Goal: Task Accomplishment & Management: Use online tool/utility

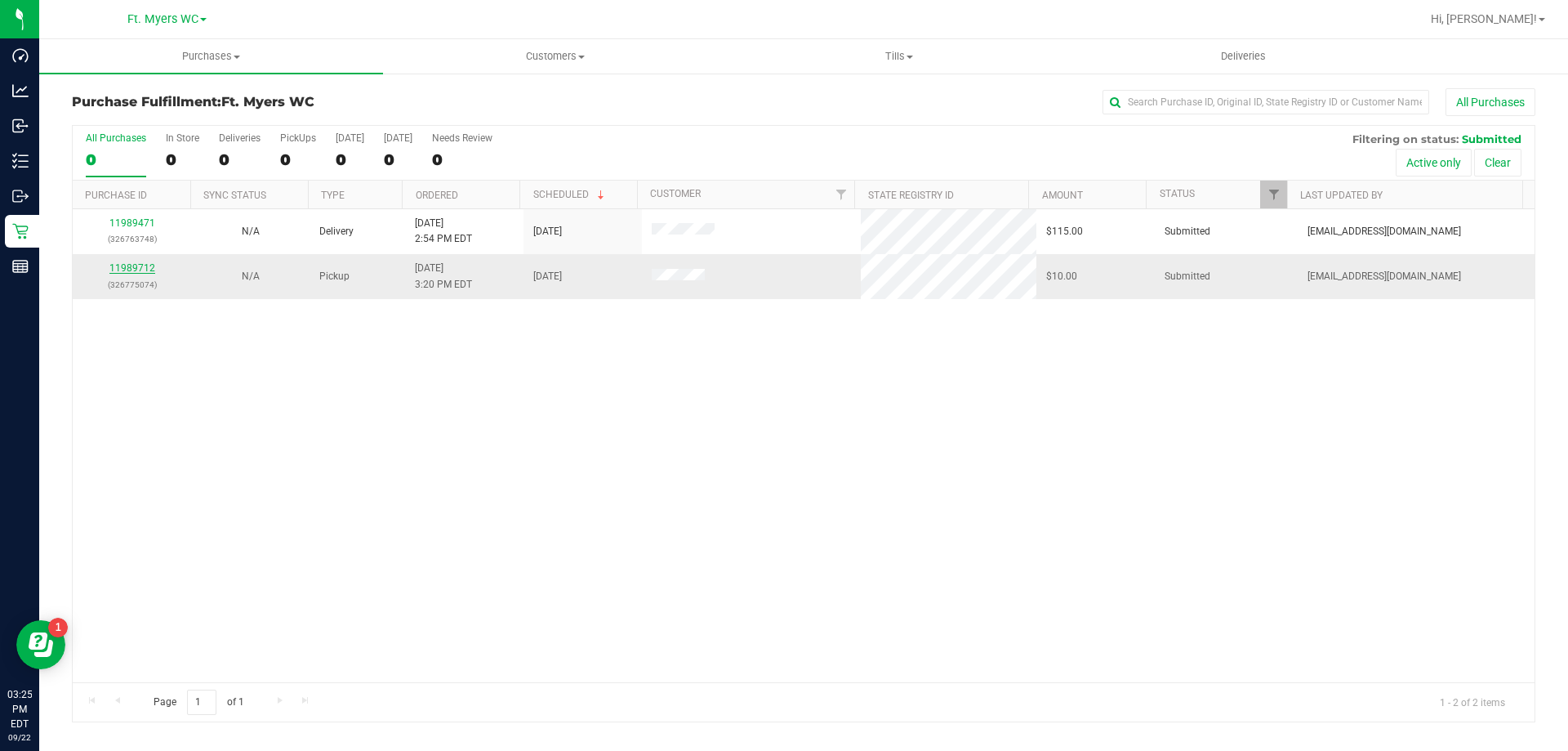
click at [143, 268] on link "11989712" at bounding box center [132, 268] width 46 height 11
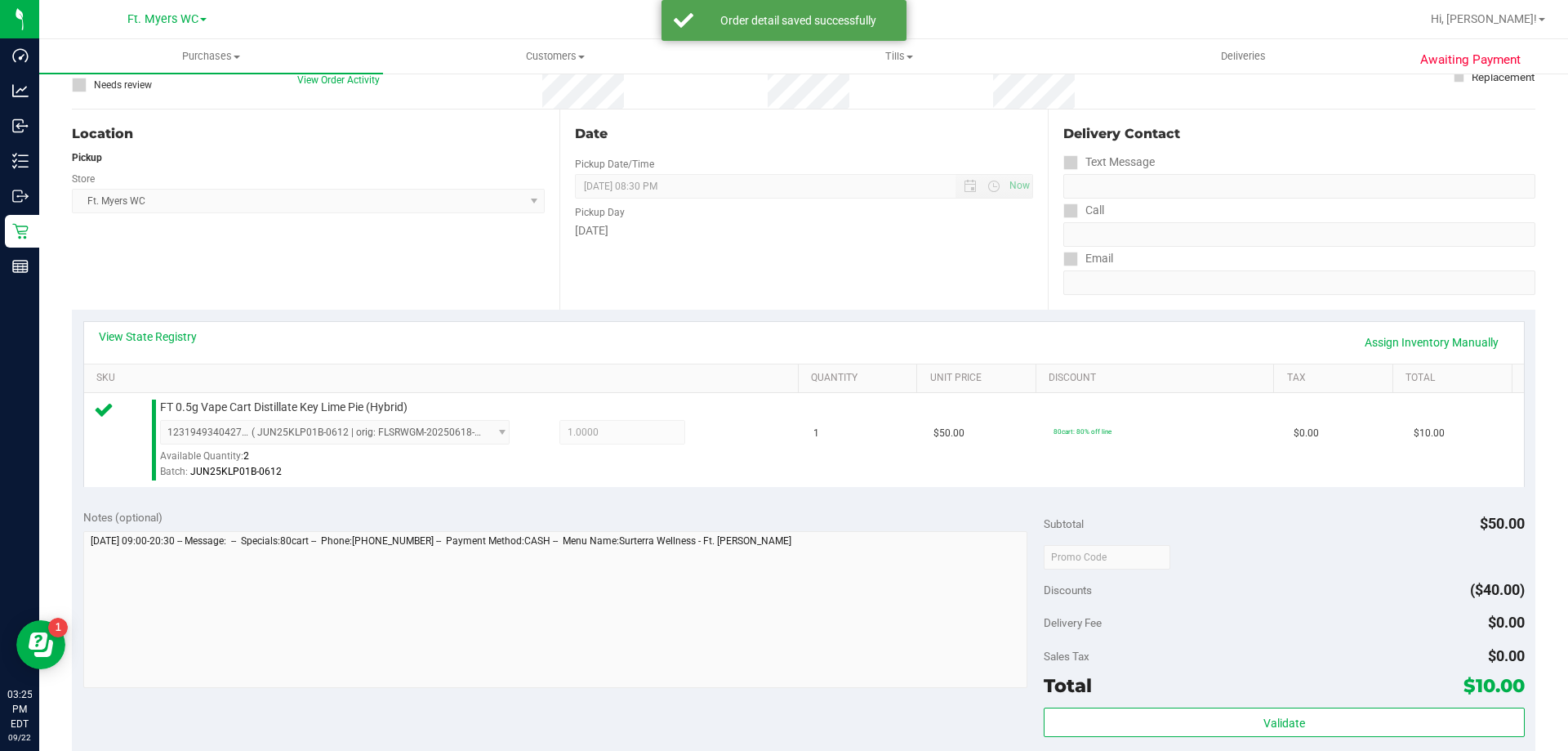
scroll to position [327, 0]
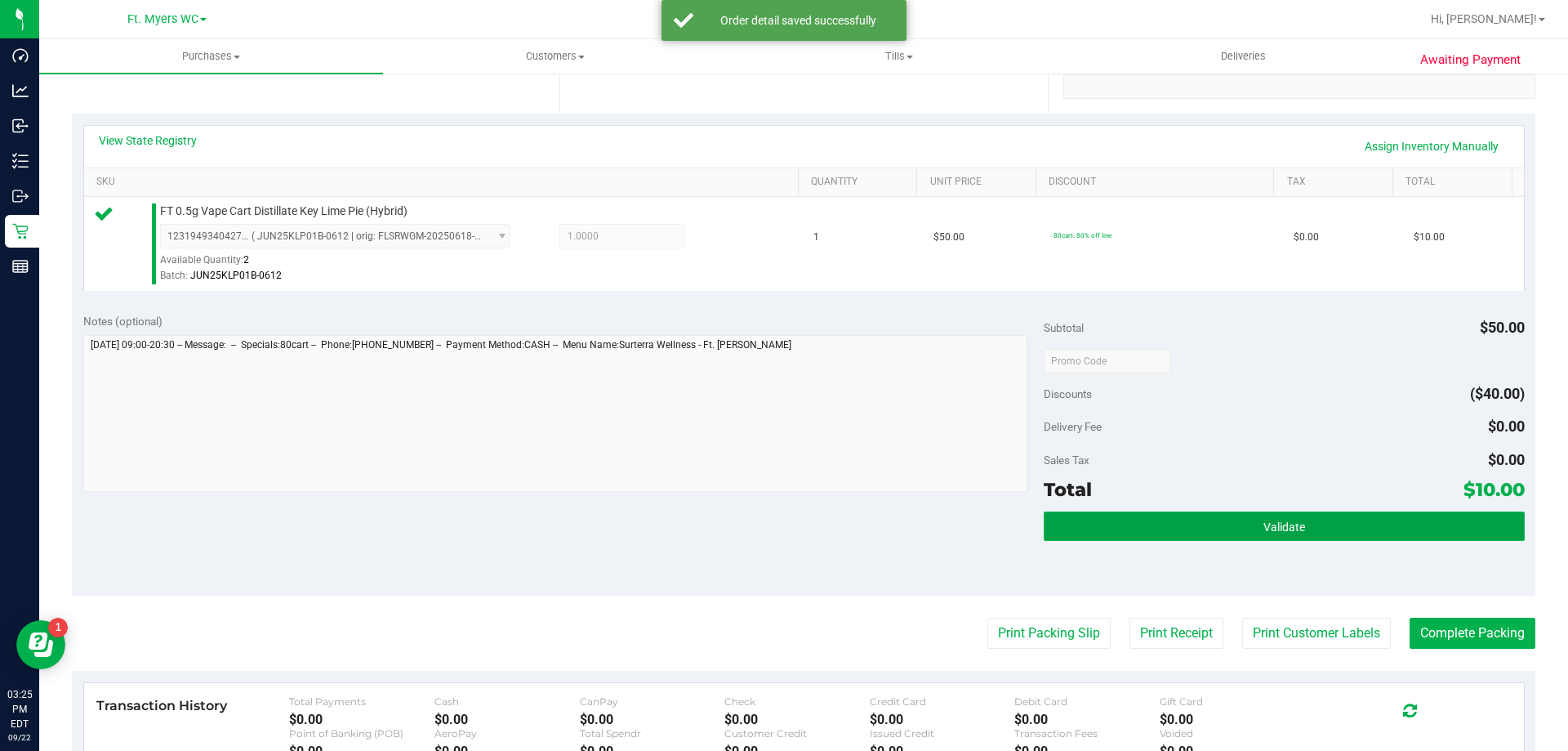
click at [1301, 524] on button "Validate" at bounding box center [1284, 526] width 480 height 30
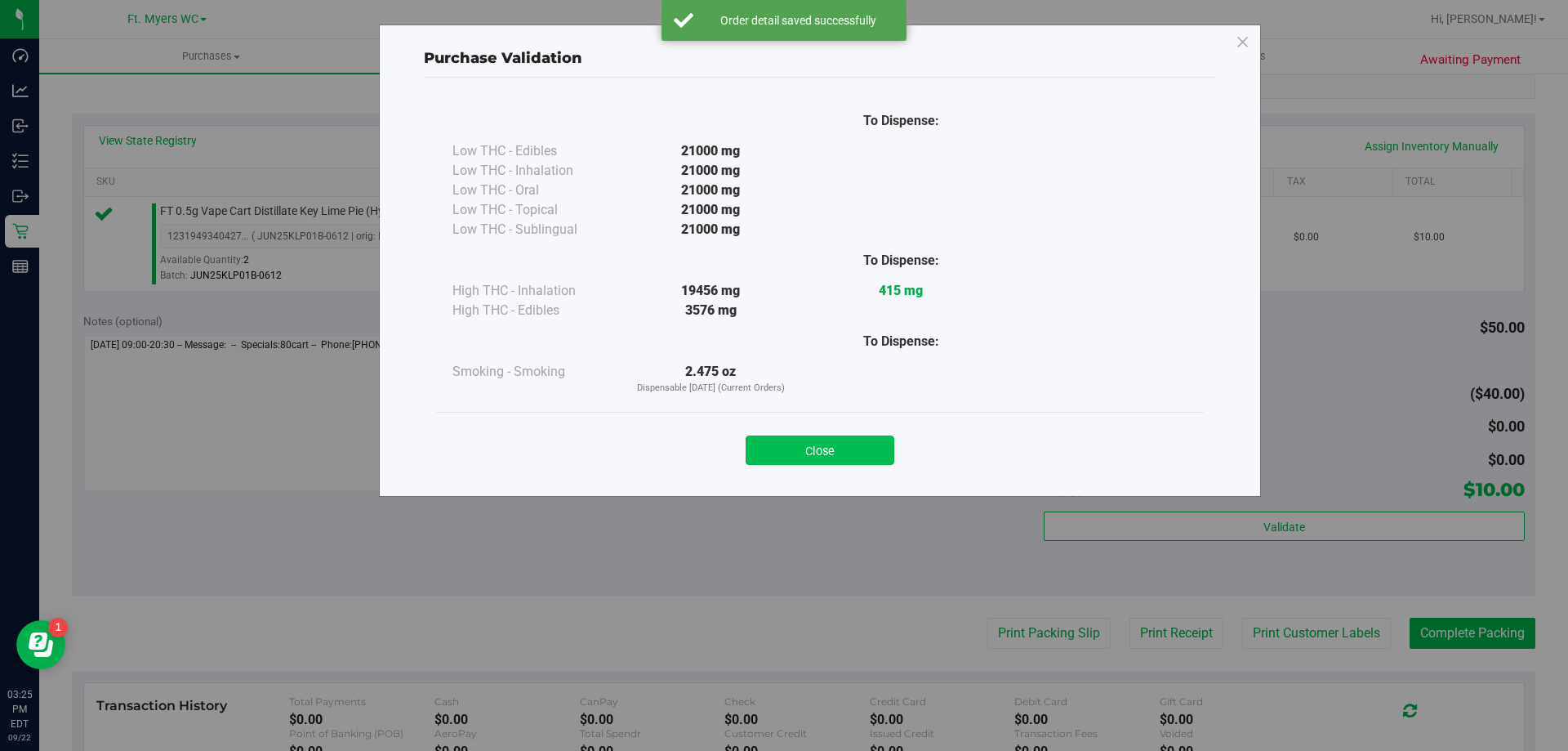
click at [870, 436] on button "Close" at bounding box center [819, 451] width 148 height 30
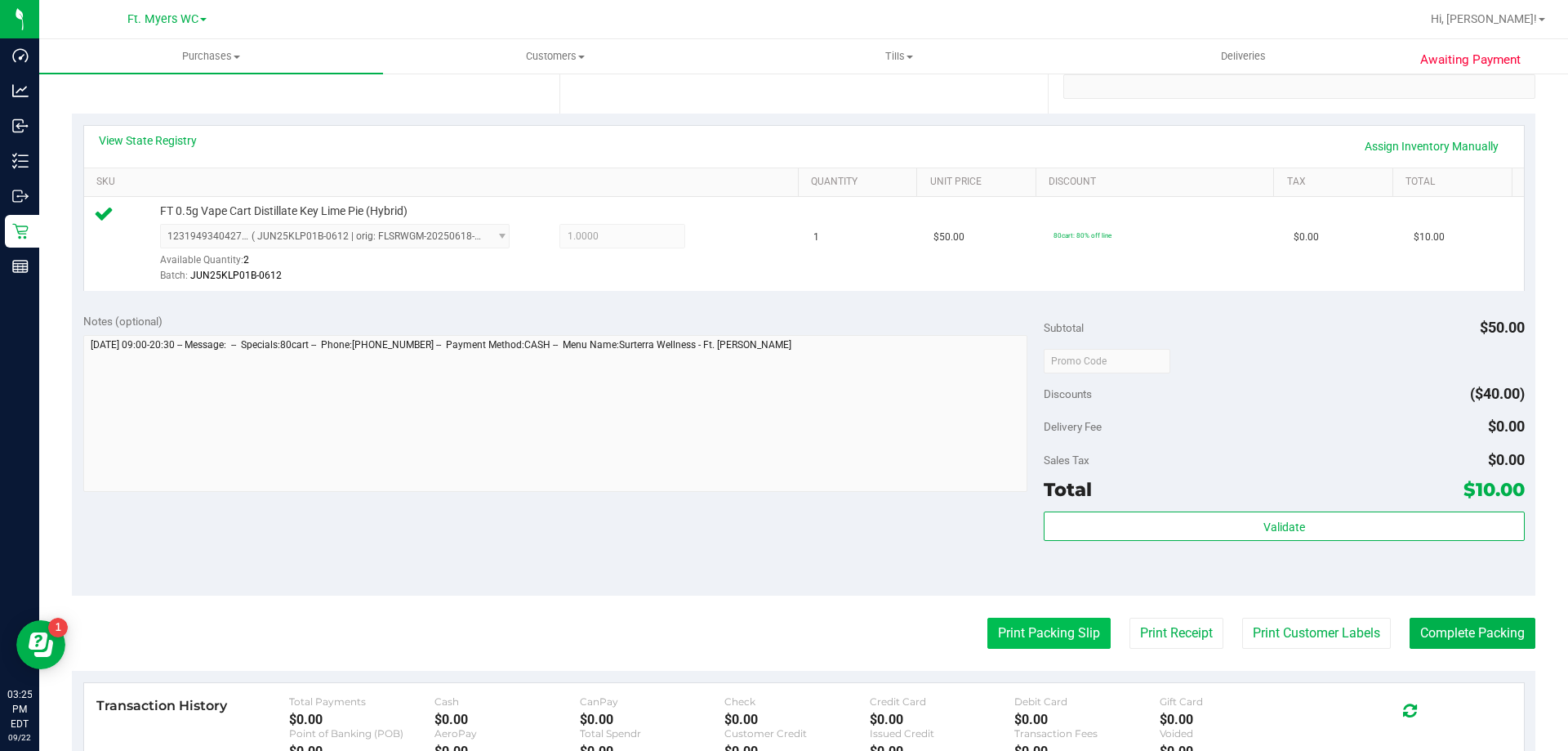
click at [1063, 645] on button "Print Packing Slip" at bounding box center [1048, 633] width 123 height 31
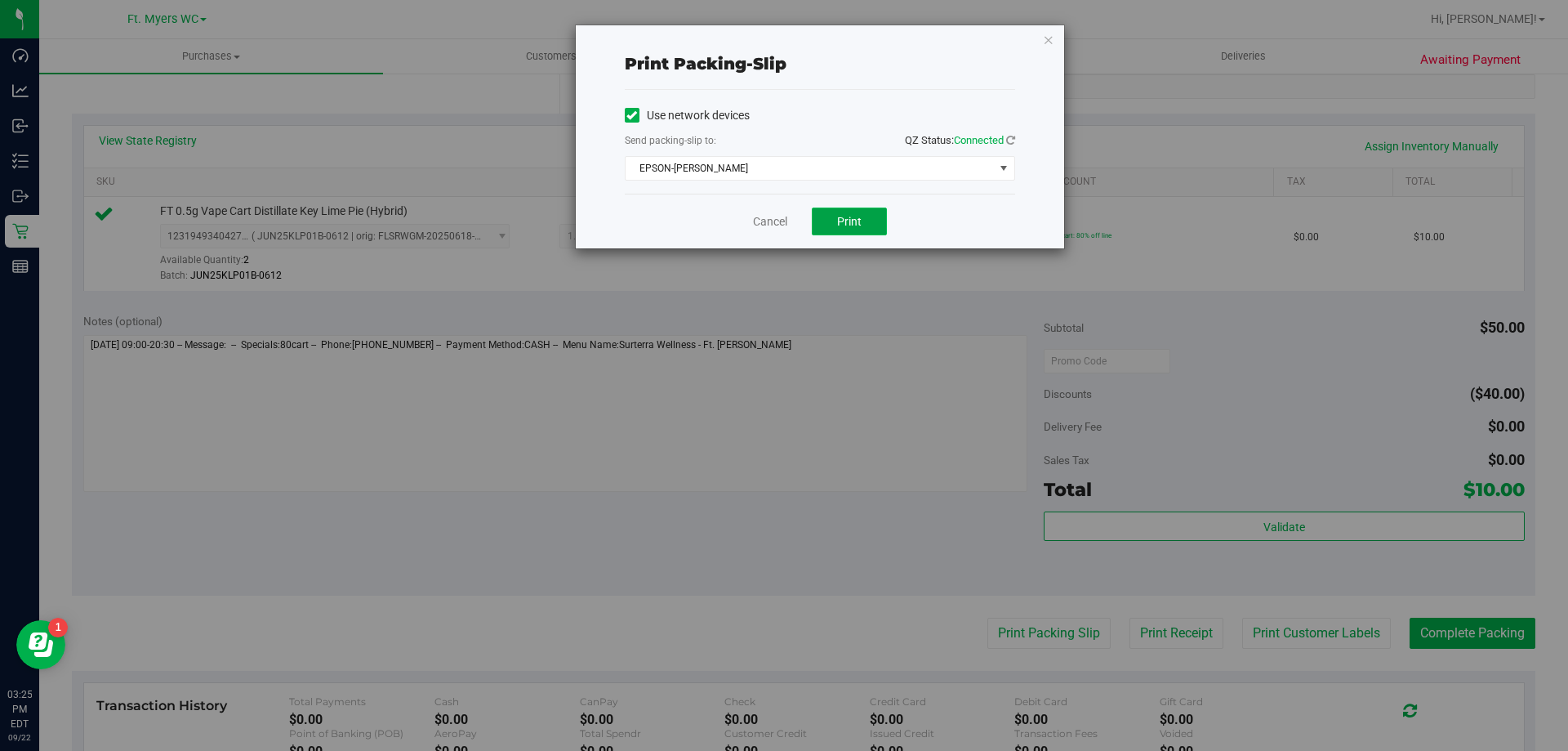
click at [829, 216] on button "Print" at bounding box center [849, 221] width 76 height 28
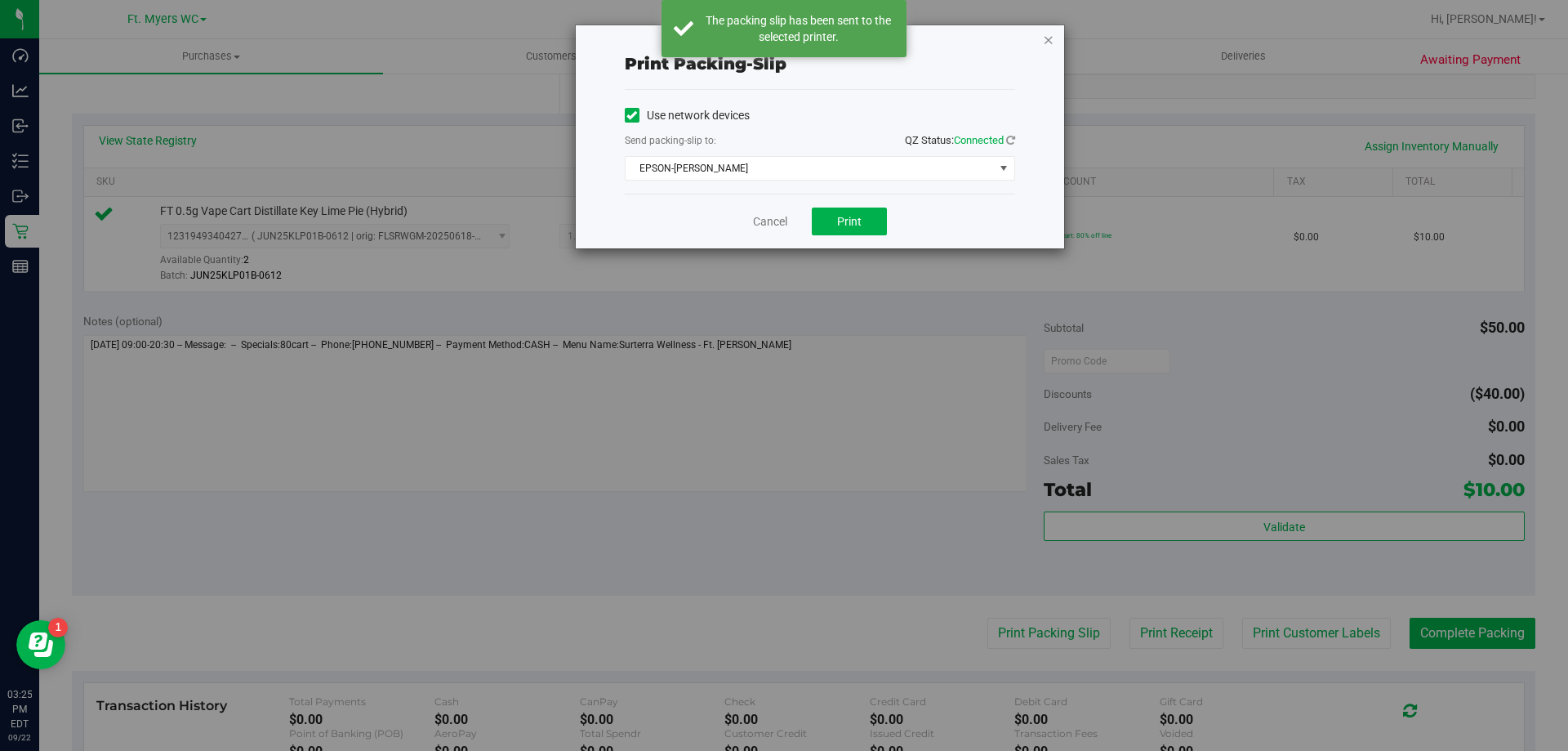
click at [1047, 47] on icon "button" at bounding box center [1048, 39] width 11 height 20
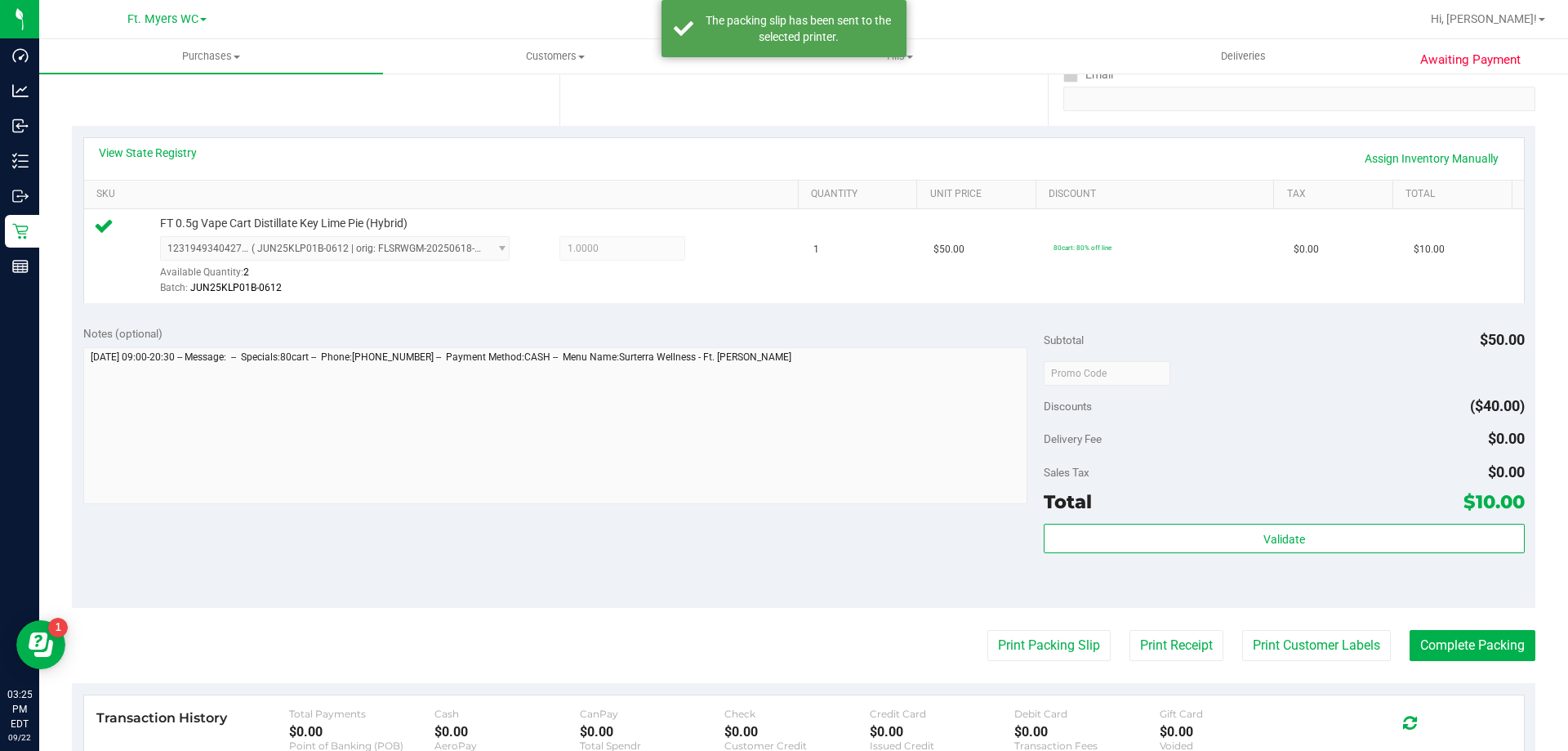
scroll to position [490, 0]
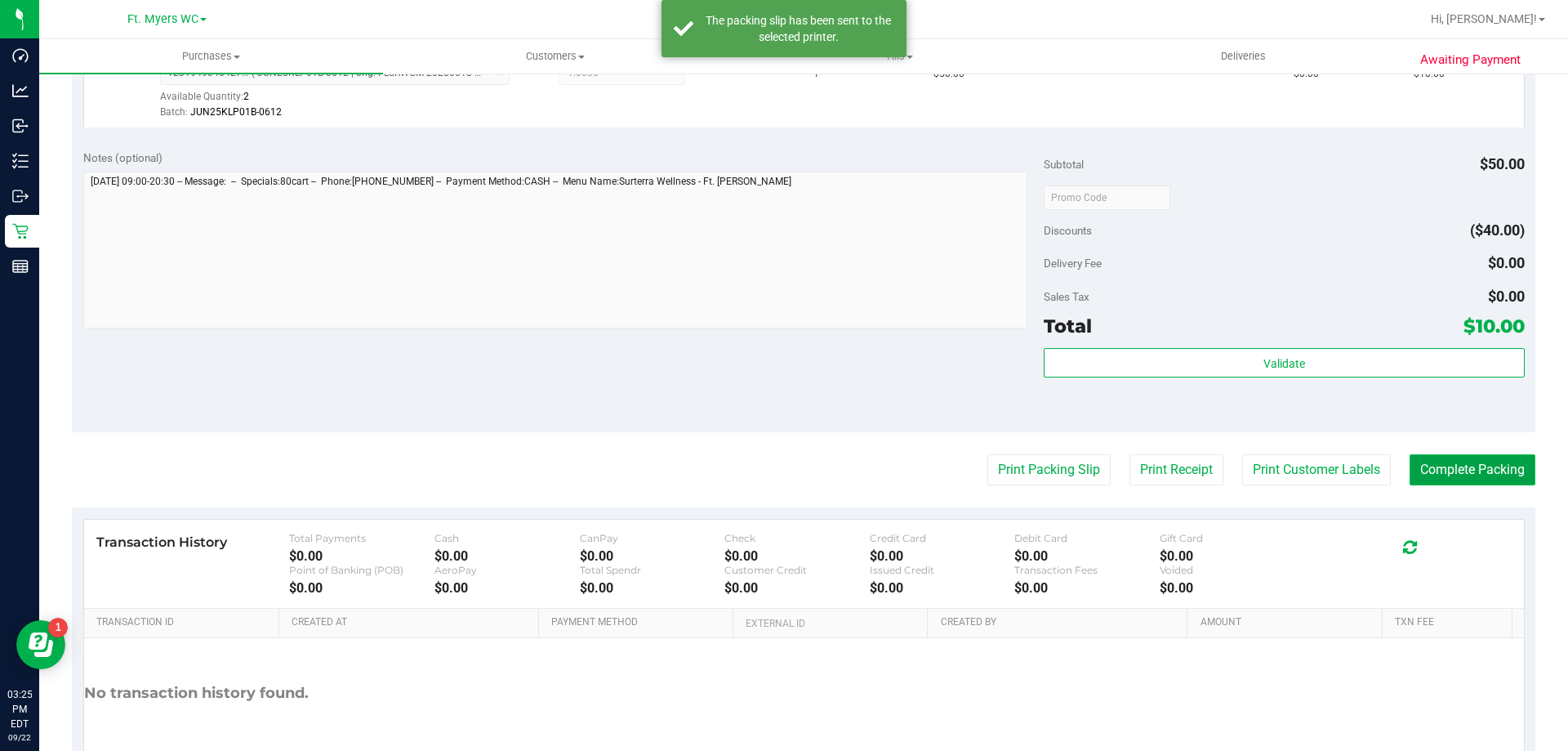
click at [1409, 481] on button "Complete Packing" at bounding box center [1472, 469] width 126 height 31
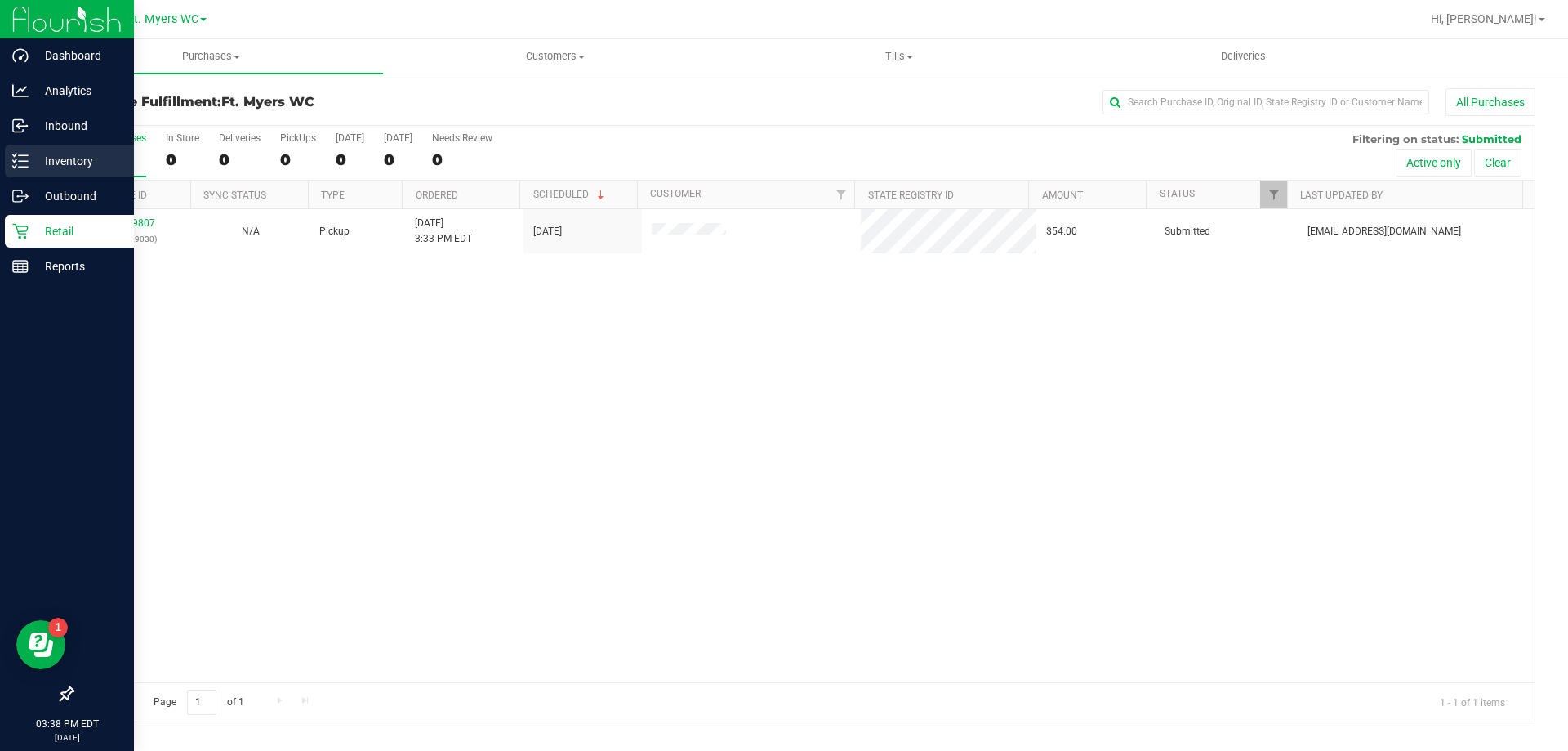
click at [21, 154] on icon at bounding box center [21, 161] width 17 height 17
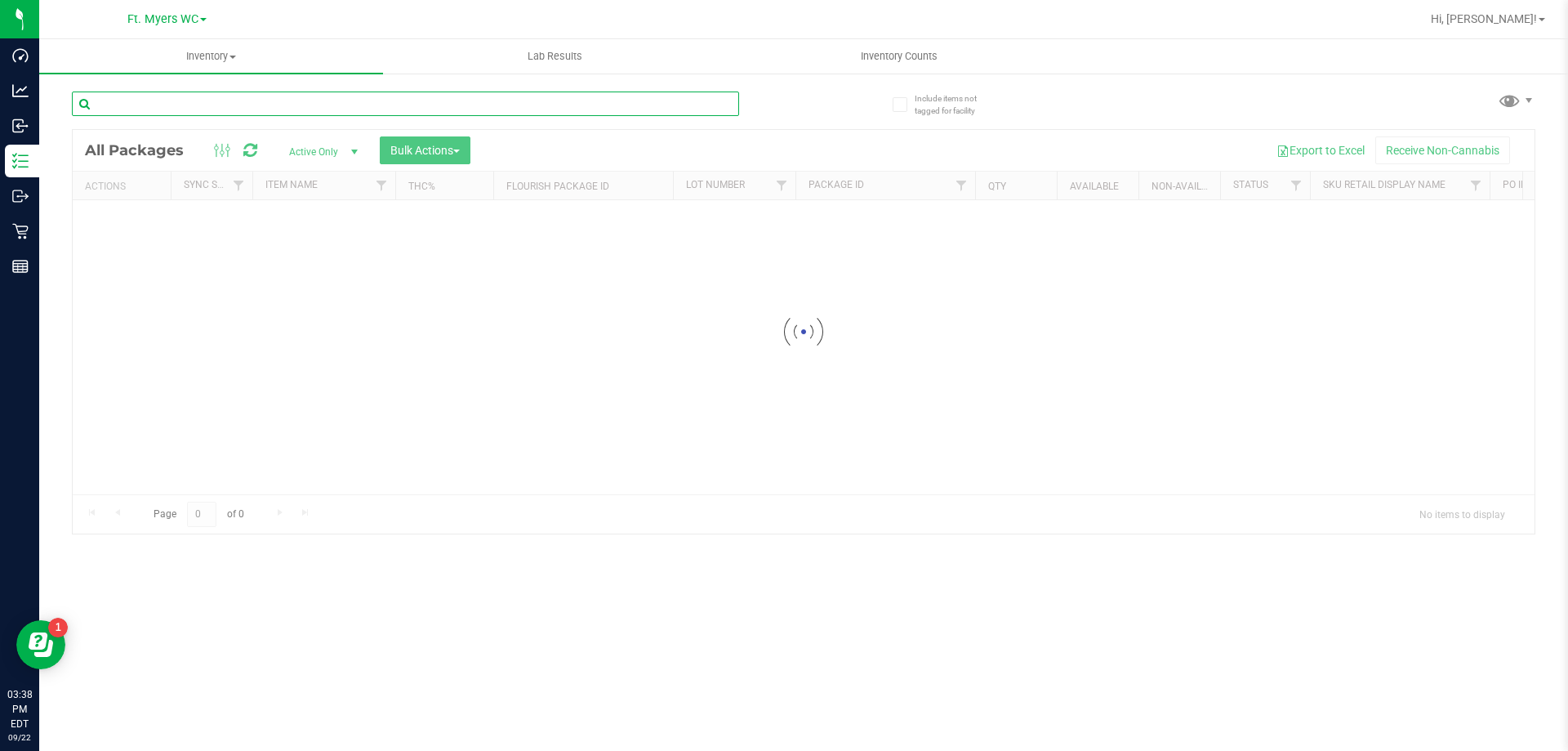
click at [262, 98] on input "text" at bounding box center [405, 104] width 667 height 24
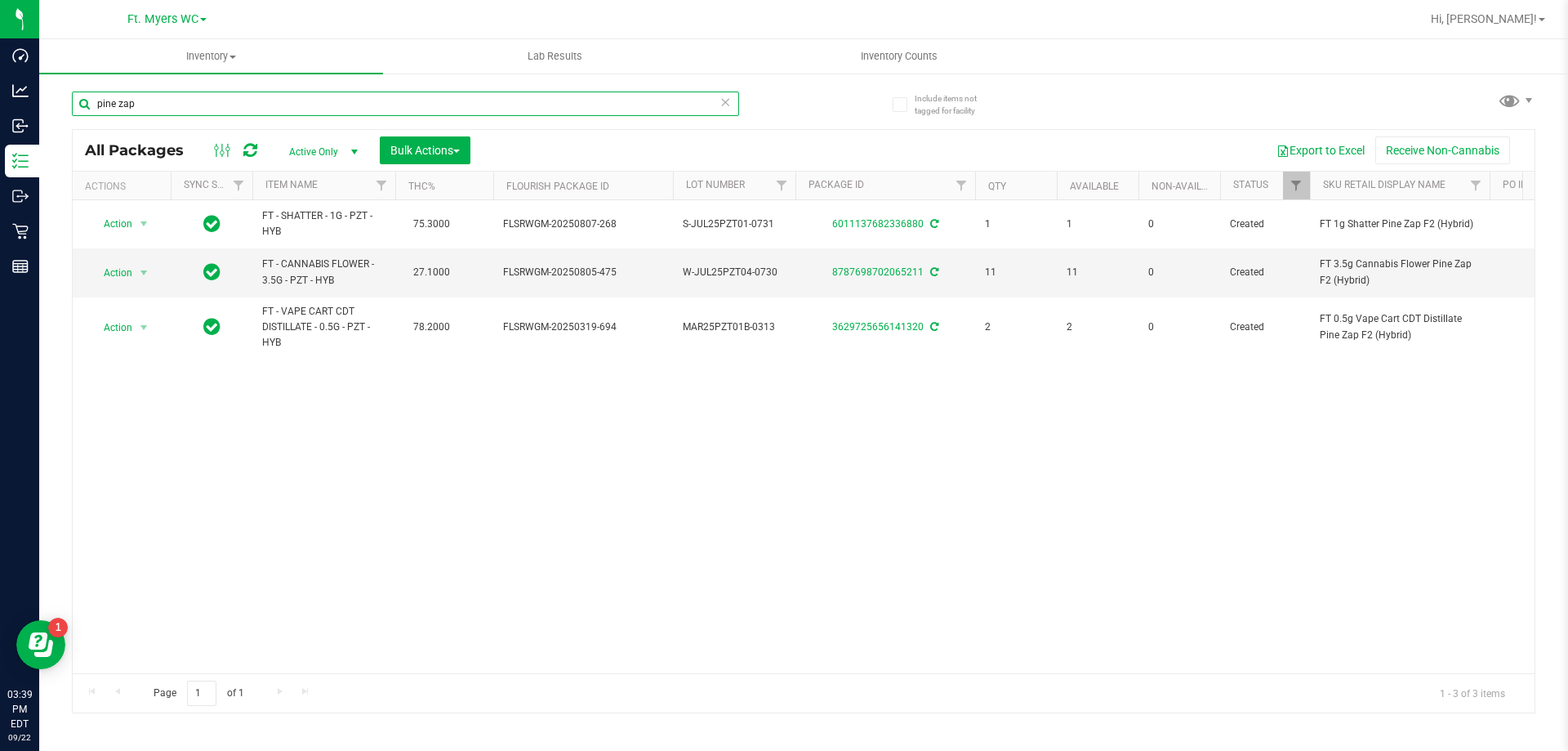
click at [208, 102] on input "pine zap" at bounding box center [405, 104] width 667 height 24
click at [208, 101] on input "pine zap" at bounding box center [405, 104] width 667 height 24
type input "pine zap"
